Goal: Navigation & Orientation: Find specific page/section

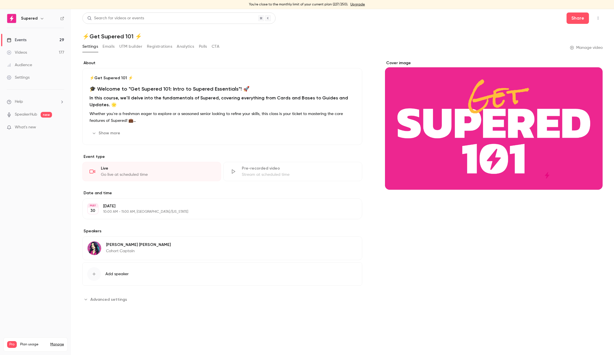
click at [34, 41] on link "Events 29" at bounding box center [35, 40] width 71 height 13
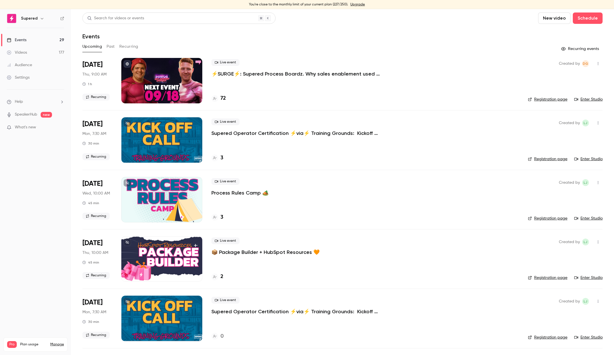
click at [358, 4] on link "Upgrade" at bounding box center [358, 4] width 14 height 5
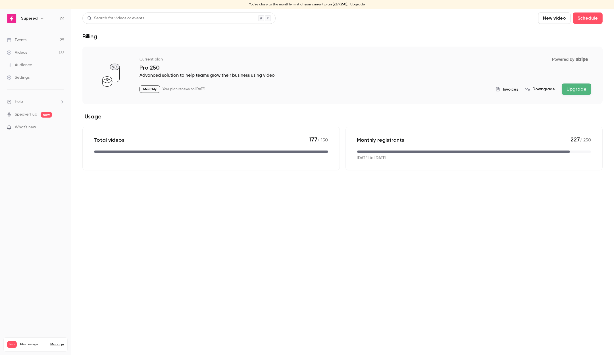
click at [25, 53] on div "Videos" at bounding box center [17, 53] width 20 height 6
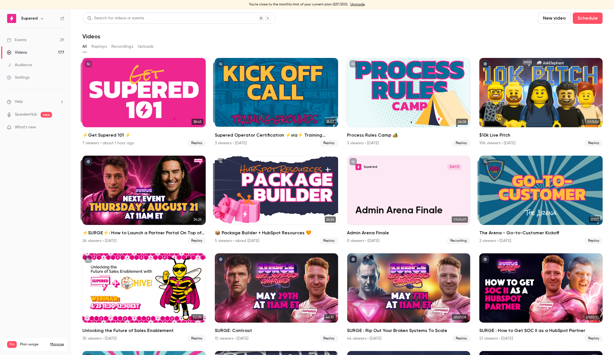
click at [33, 39] on link "Events 29" at bounding box center [35, 40] width 71 height 13
